Goal: Information Seeking & Learning: Learn about a topic

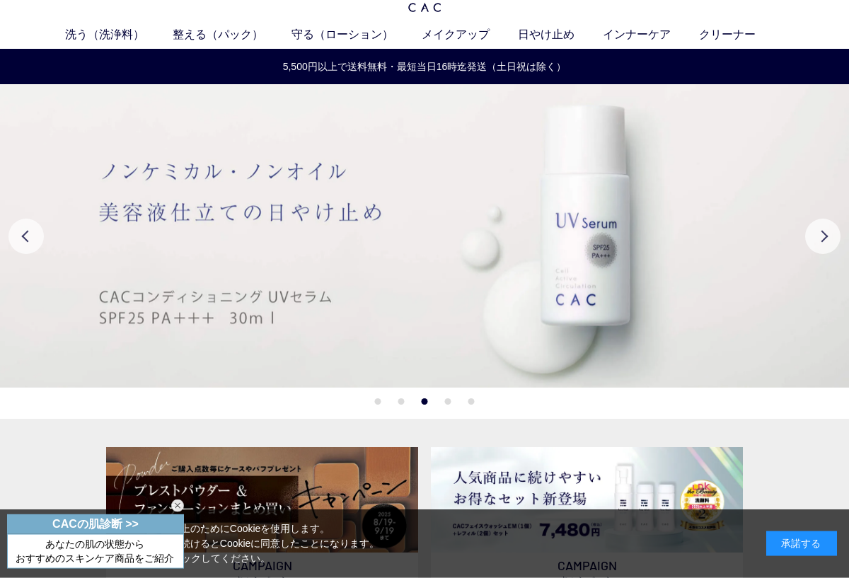
scroll to position [44, 0]
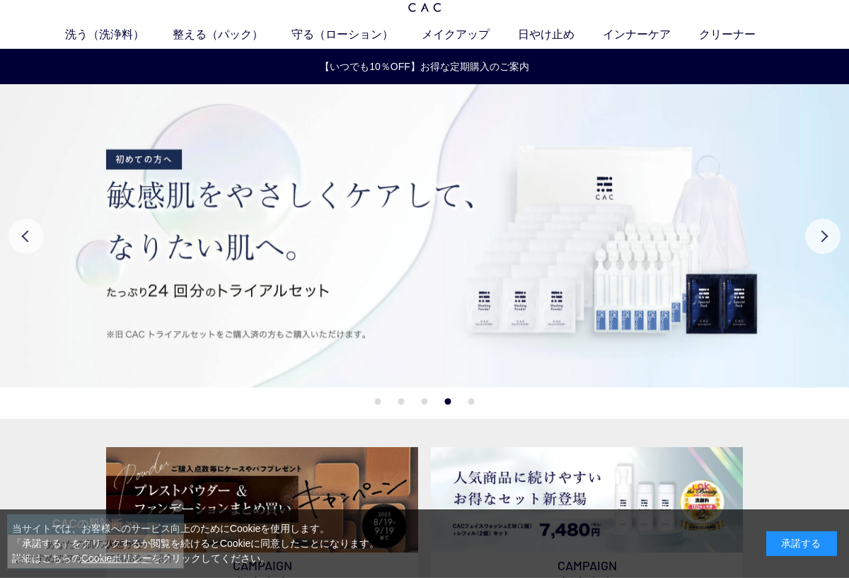
click at [827, 236] on button "Next" at bounding box center [822, 236] width 35 height 35
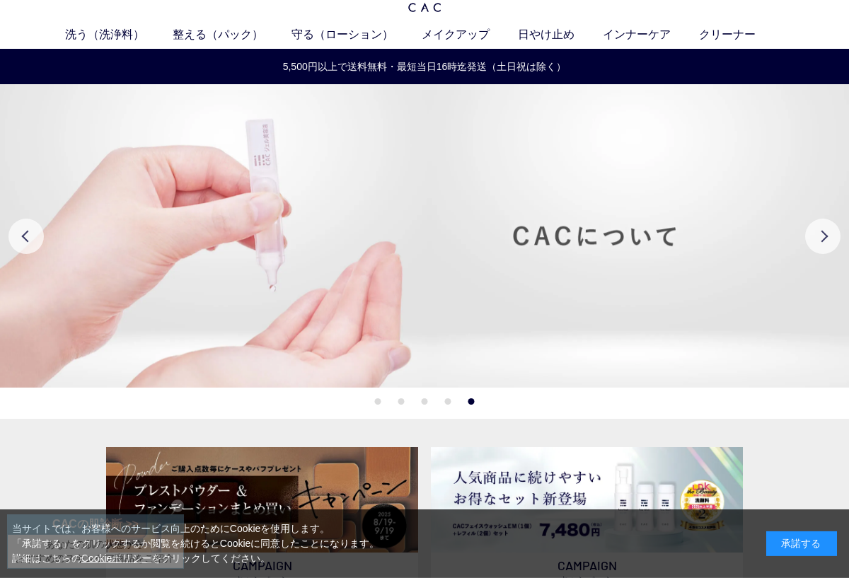
click at [822, 224] on button "Next" at bounding box center [822, 236] width 35 height 35
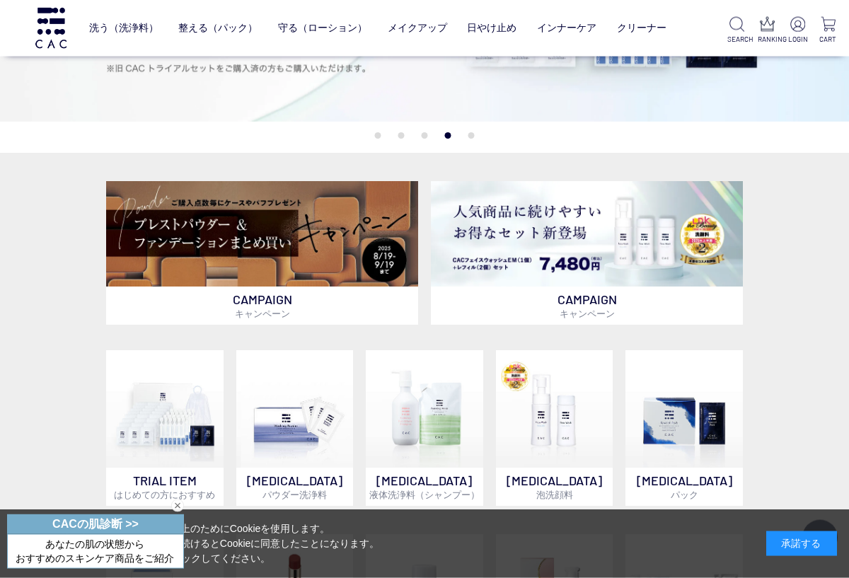
scroll to position [218, 0]
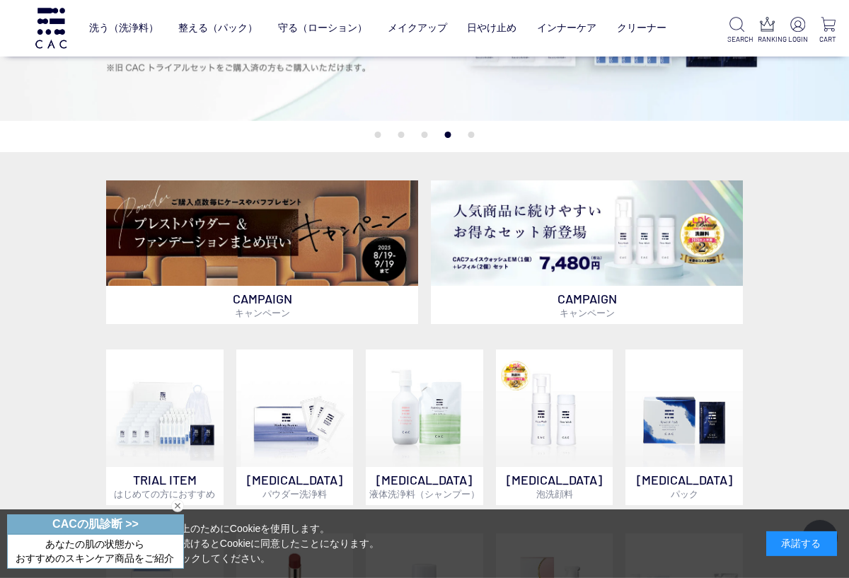
click at [846, 368] on div "CAMPAIGN キャンペーン CAMPAIGN キャンペーン TRIAL ITEM はじめての方におすすめ SKIN CARE パウダー洗浄料 SKIN C…" at bounding box center [424, 456] width 849 height 608
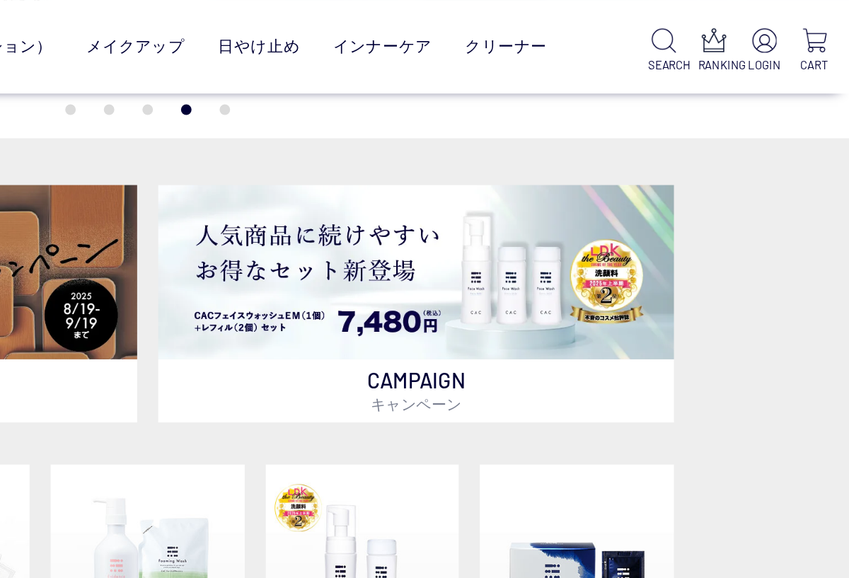
scroll to position [287, 0]
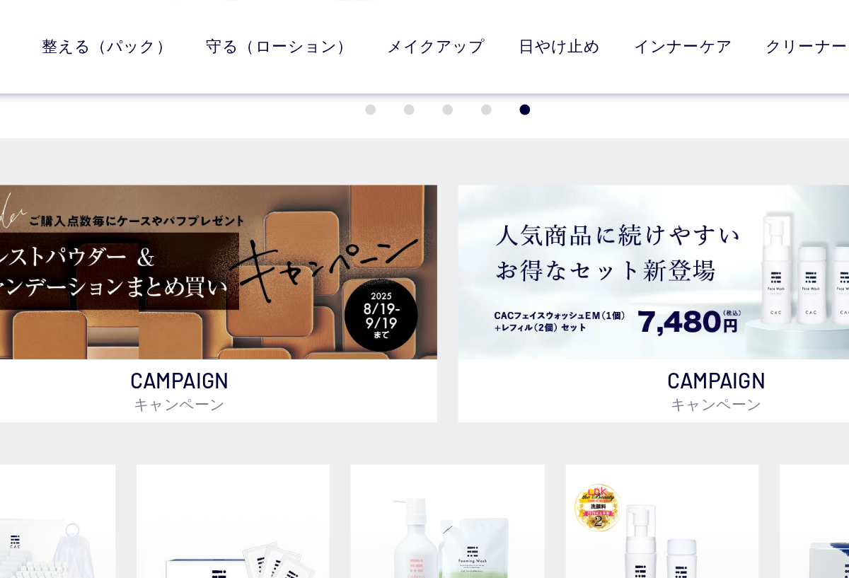
click at [446, 234] on p "CAMPAIGN キャンペーン" at bounding box center [587, 236] width 312 height 38
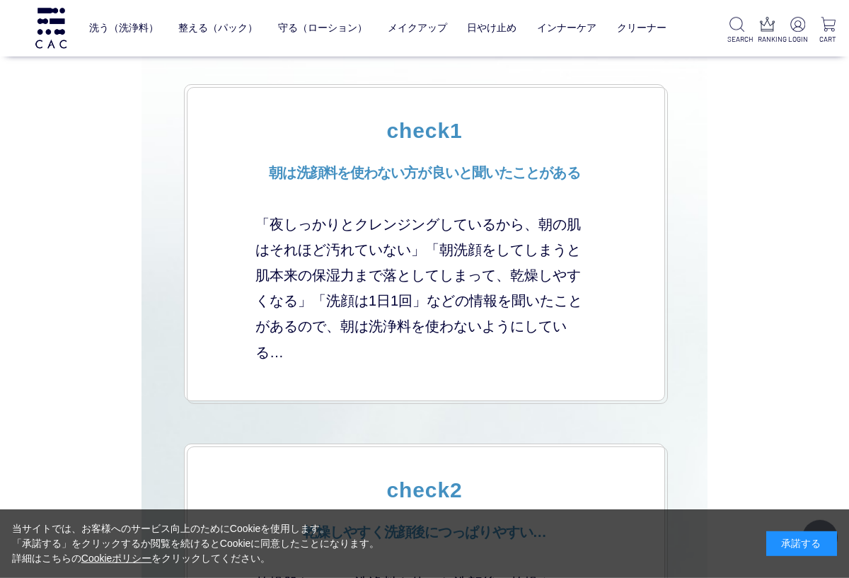
scroll to position [3013, 0]
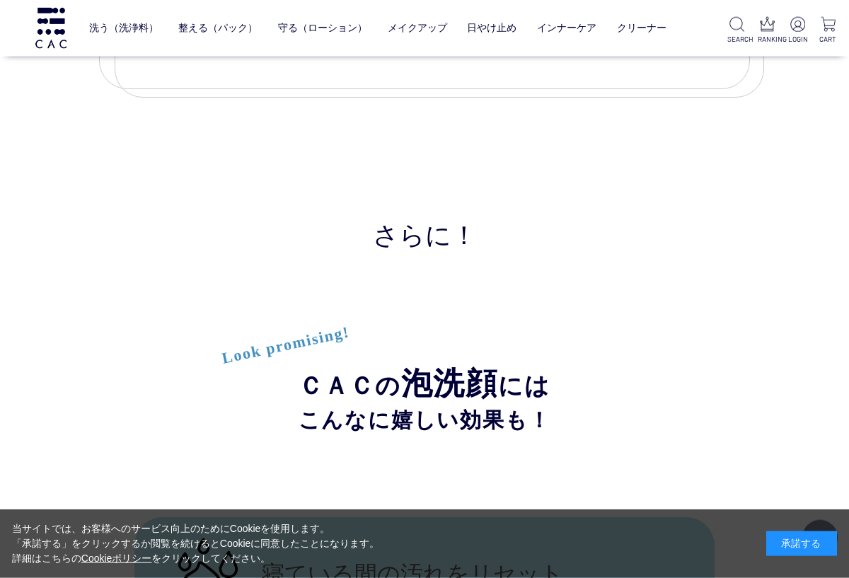
scroll to position [6673, 0]
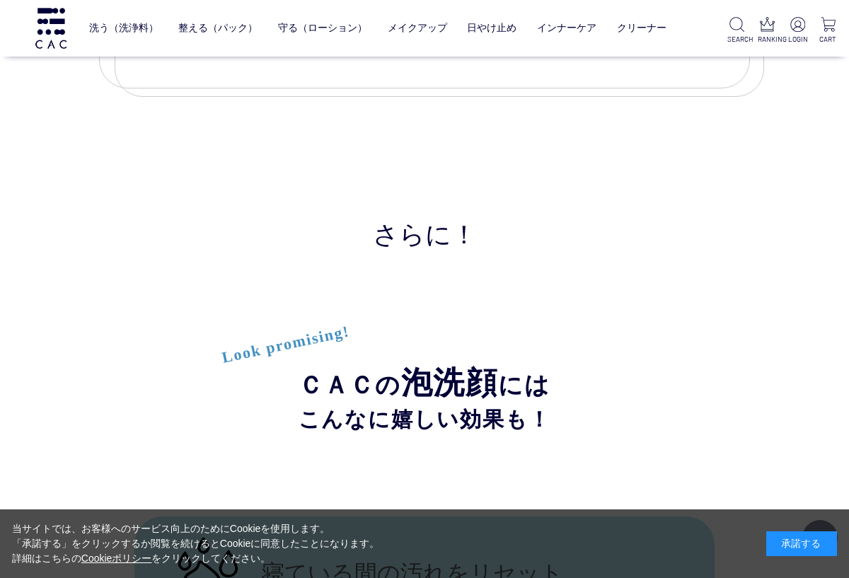
click at [494, 22] on link "日やけ止め" at bounding box center [492, 27] width 50 height 33
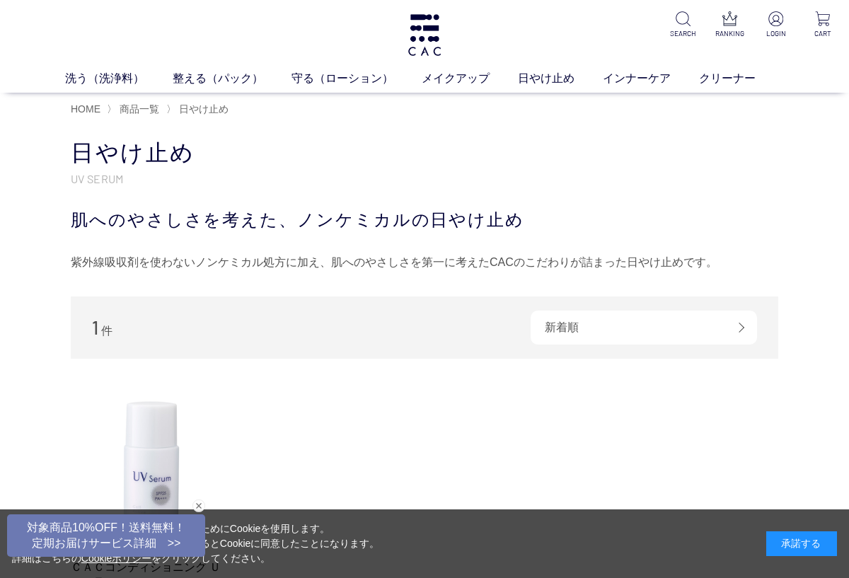
click at [442, 110] on link "フェイスカラー" at bounding box center [446, 104] width 69 height 11
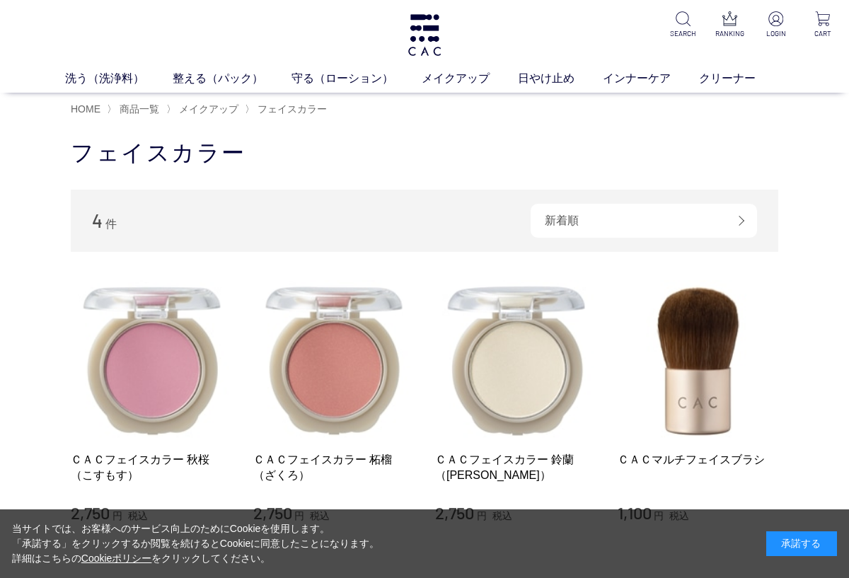
click at [323, 110] on link "ベース" at bounding box center [328, 104] width 30 height 11
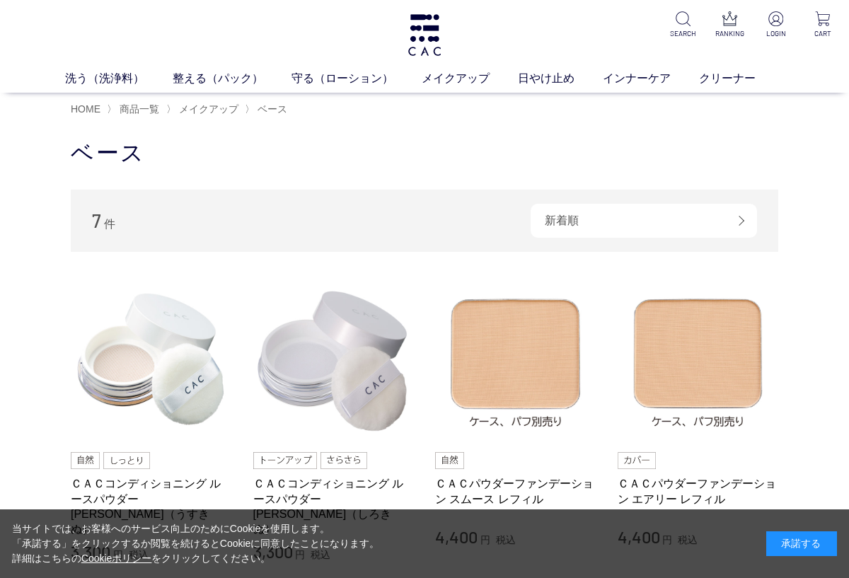
click at [378, 103] on link "アイ" at bounding box center [378, 104] width 20 height 11
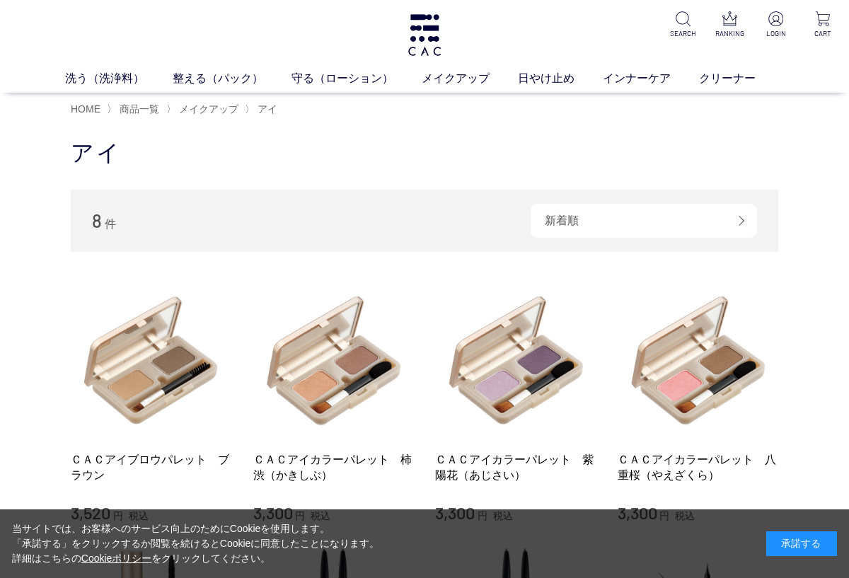
click at [520, 109] on link "リップ" at bounding box center [522, 104] width 30 height 11
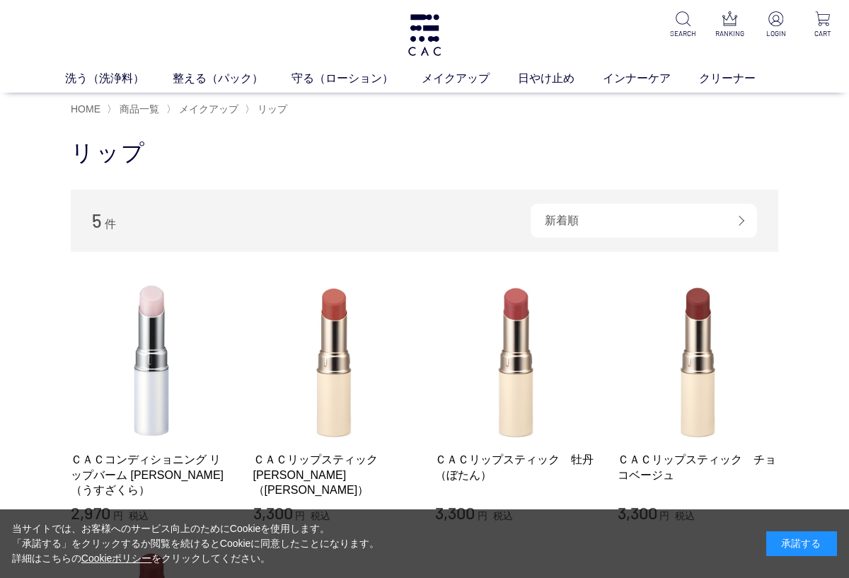
click at [652, 73] on link "インナーケア" at bounding box center [651, 78] width 96 height 17
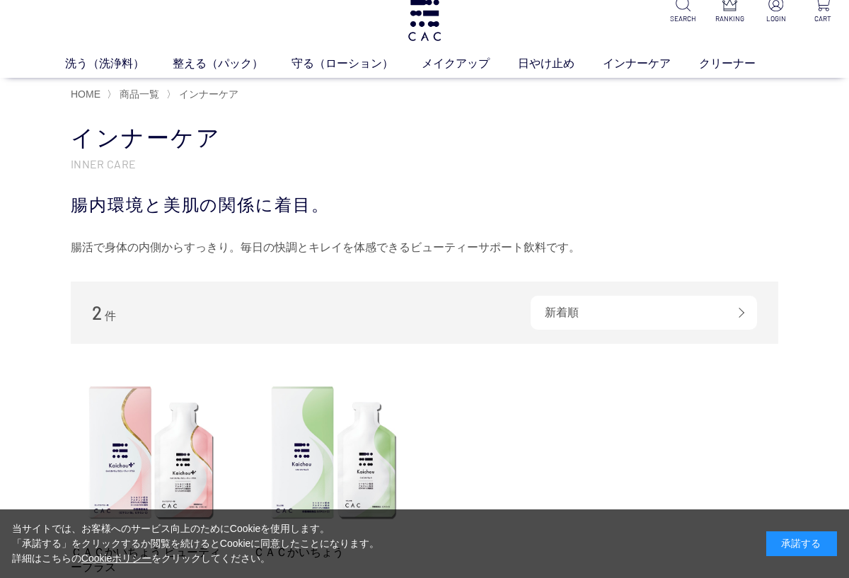
scroll to position [15, 0]
click at [402, 90] on link "柔軟化粧水" at bounding box center [408, 89] width 50 height 11
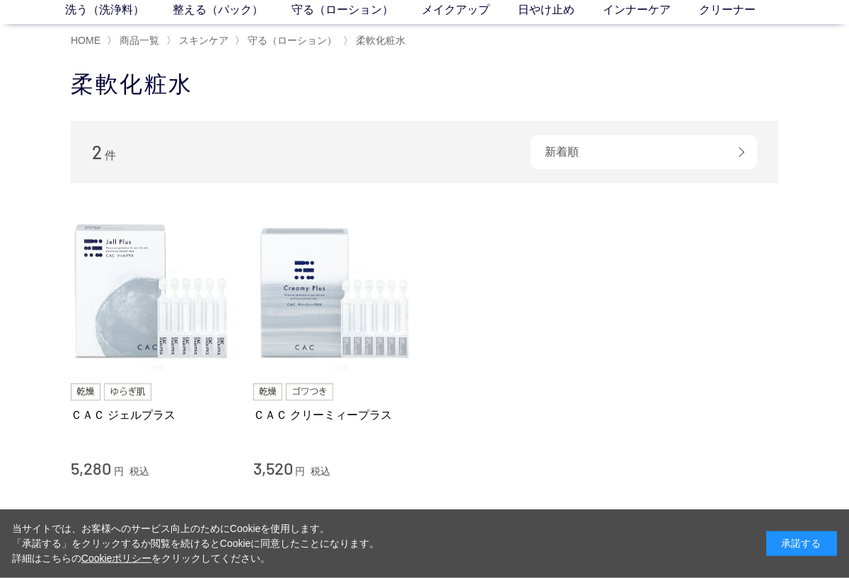
scroll to position [70, 0]
click at [288, 396] on img at bounding box center [309, 390] width 47 height 17
click at [138, 411] on link "ＣＡＣ ジェルプラス" at bounding box center [151, 413] width 161 height 15
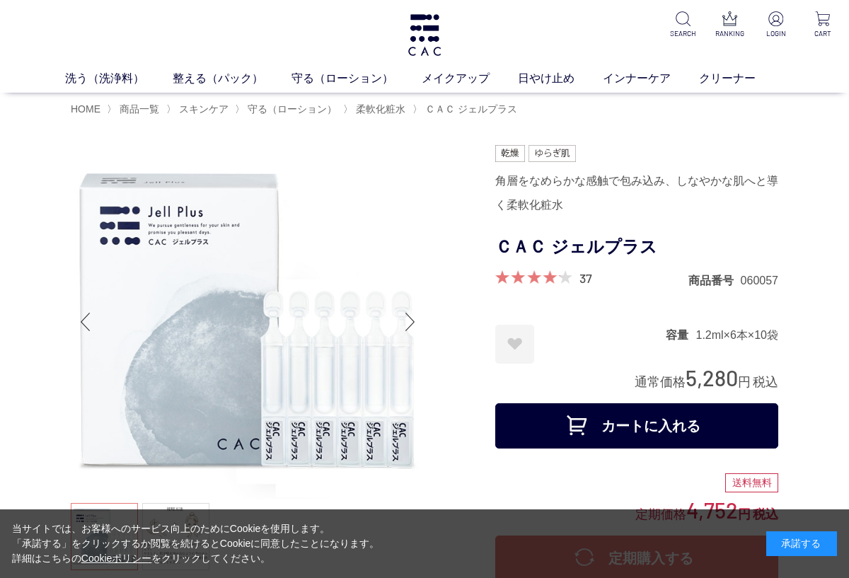
scroll to position [9, 0]
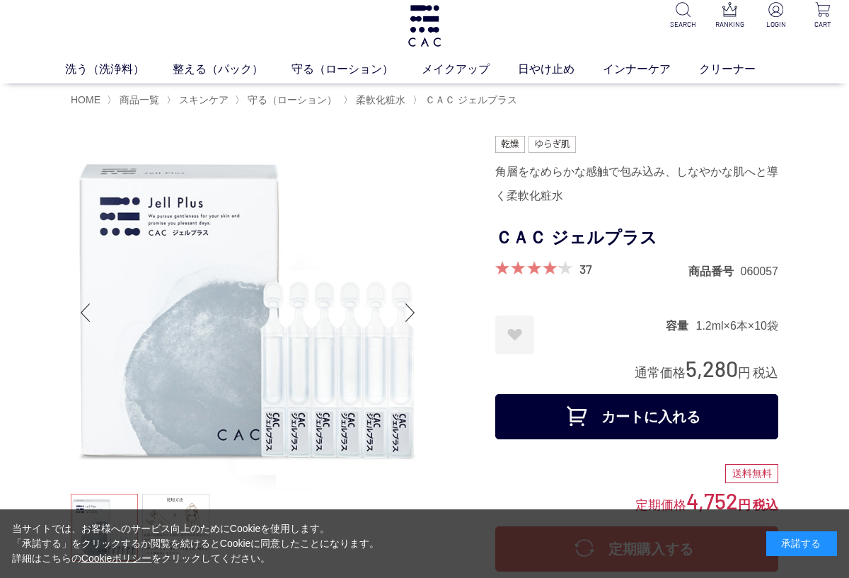
click at [412, 308] on div "Next slide" at bounding box center [410, 312] width 28 height 57
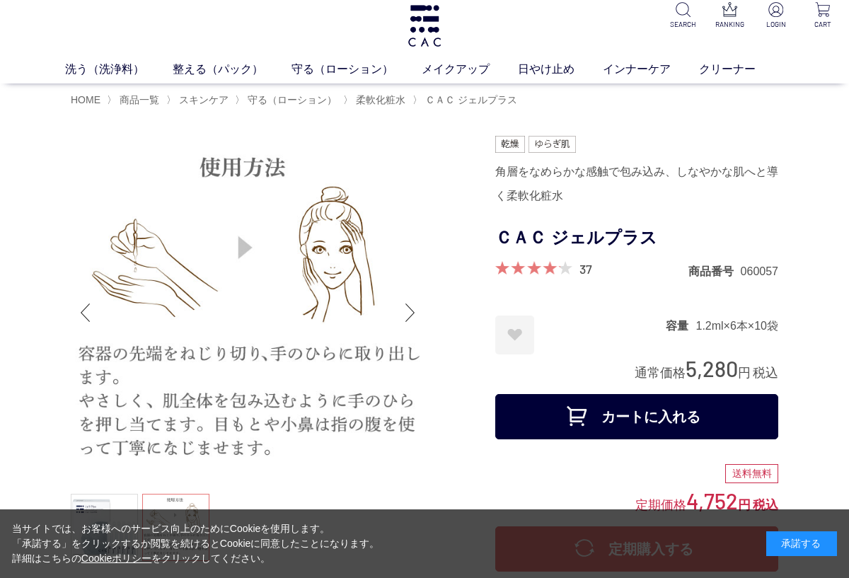
click at [412, 313] on div "Next slide" at bounding box center [410, 312] width 28 height 57
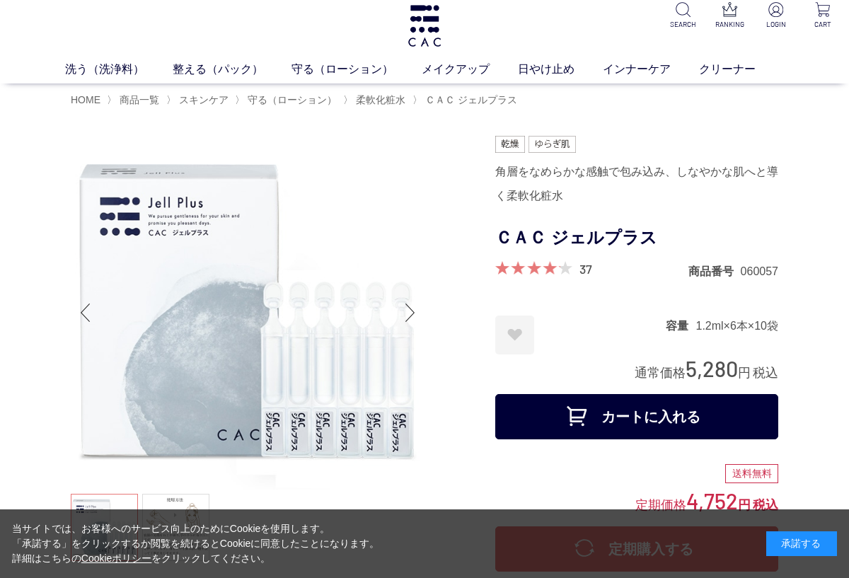
click at [414, 311] on div "Next slide" at bounding box center [410, 312] width 28 height 57
